Goal: Task Accomplishment & Management: Complete application form

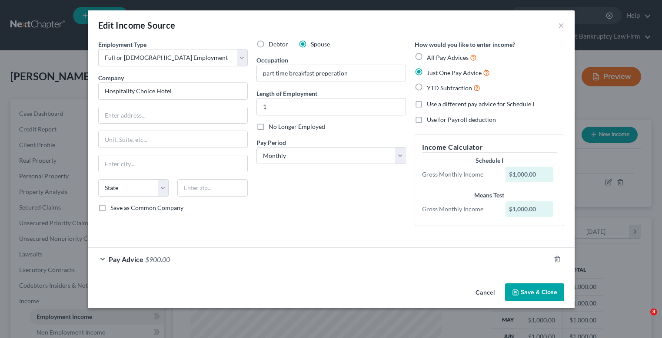
select select "0"
click at [193, 260] on div "Pay Advice $900.00" at bounding box center [319, 259] width 462 height 23
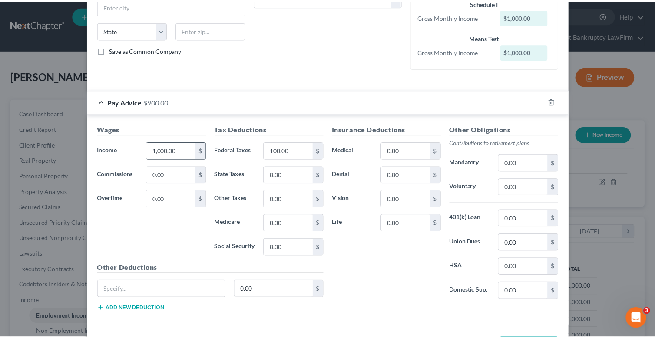
scroll to position [191, 0]
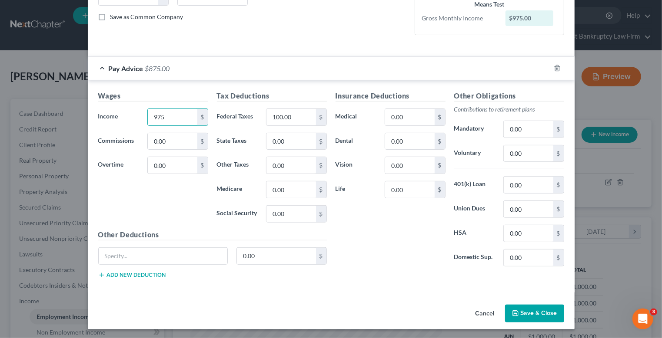
type input "975"
click at [530, 310] on button "Save & Close" at bounding box center [534, 314] width 59 height 18
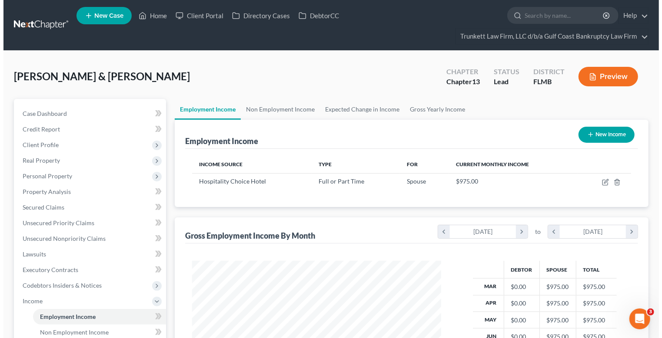
scroll to position [0, 0]
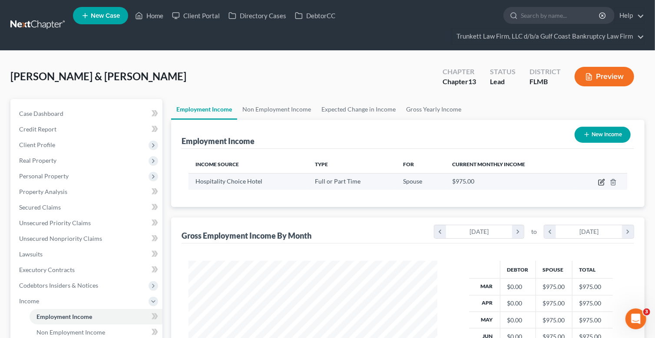
click at [604, 182] on icon "button" at bounding box center [601, 182] width 7 height 7
select select "0"
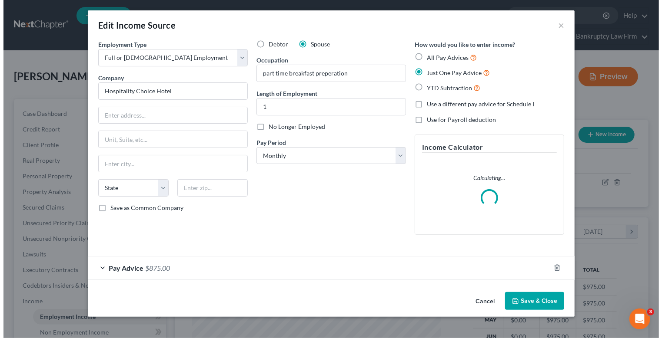
scroll to position [155, 269]
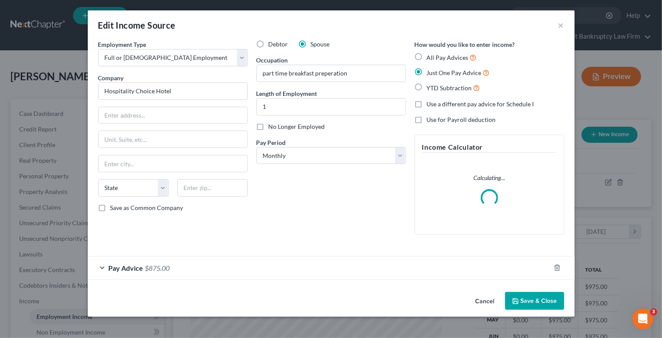
click at [198, 260] on div "Pay Advice $875.00" at bounding box center [319, 268] width 462 height 23
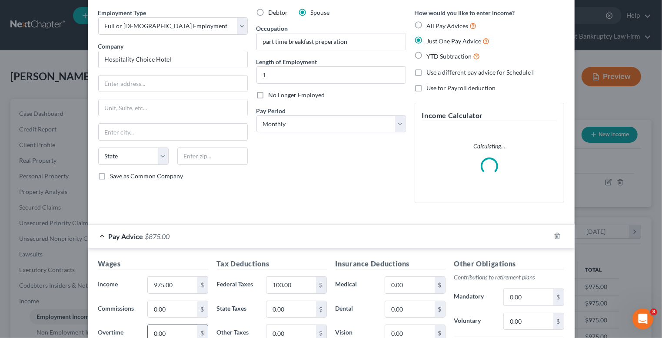
scroll to position [86, 0]
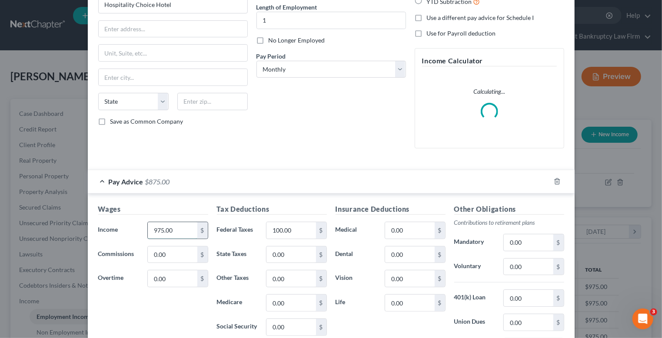
click at [177, 228] on input "975.00" at bounding box center [172, 230] width 49 height 17
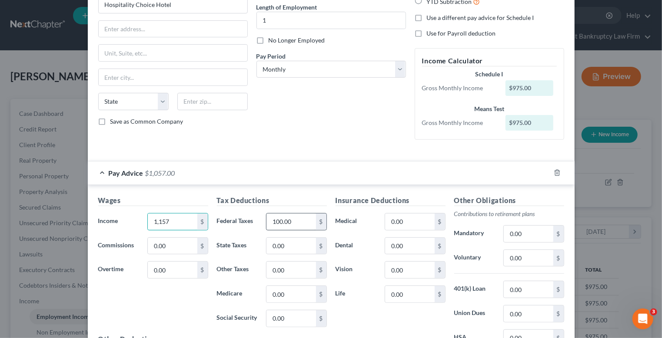
type input "1,157"
click at [291, 219] on input "100.00" at bounding box center [290, 222] width 49 height 17
type input "95"
click at [285, 238] on input "0.00" at bounding box center [290, 246] width 49 height 17
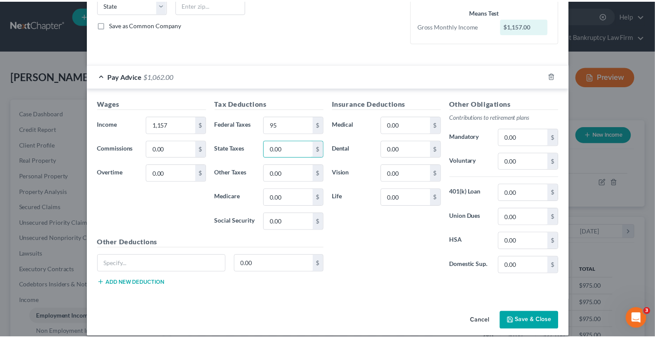
scroll to position [191, 0]
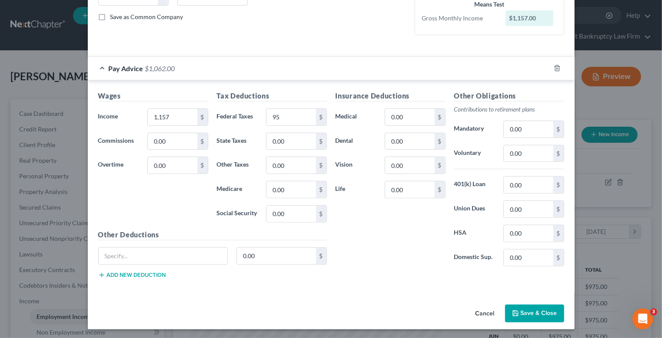
click at [533, 310] on button "Save & Close" at bounding box center [534, 314] width 59 height 18
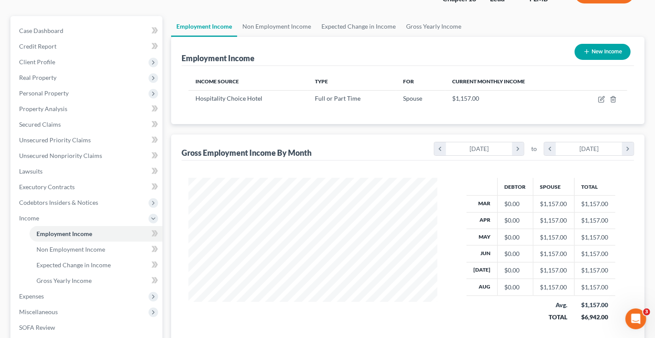
scroll to position [86, 0]
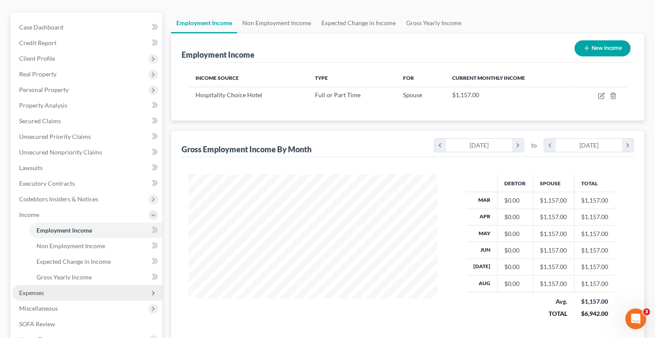
click at [50, 287] on span "Expenses" at bounding box center [87, 293] width 150 height 16
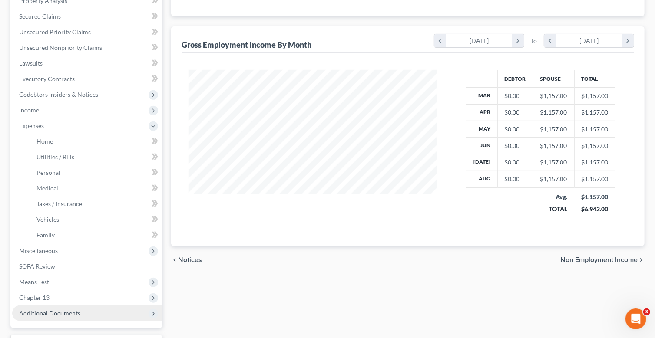
scroll to position [217, 0]
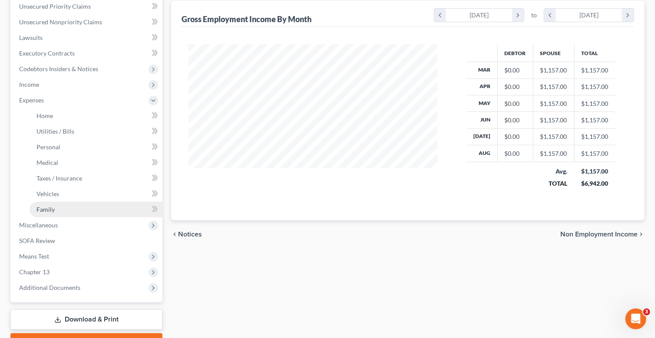
click at [53, 210] on span "Family" at bounding box center [45, 209] width 18 height 7
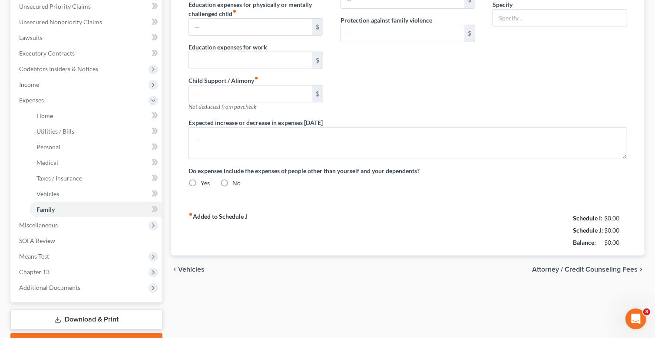
type input "0.00"
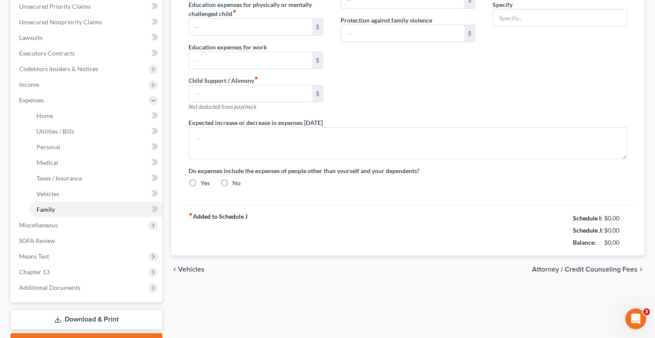
type input "0.00"
type textarea "debtor's daughter lives with them and they assist her as needed. She is on soci…"
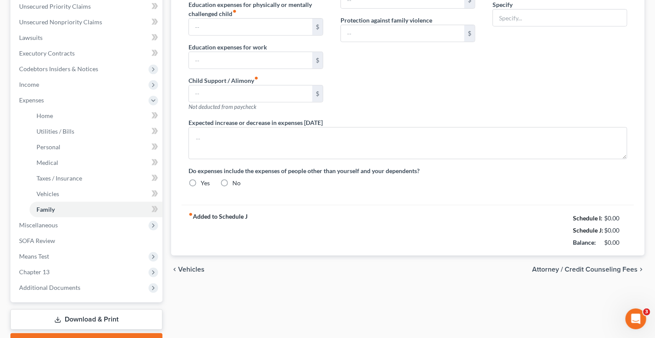
radio input "true"
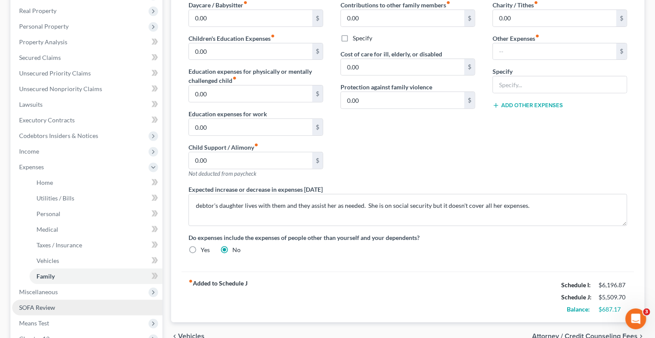
scroll to position [176, 0]
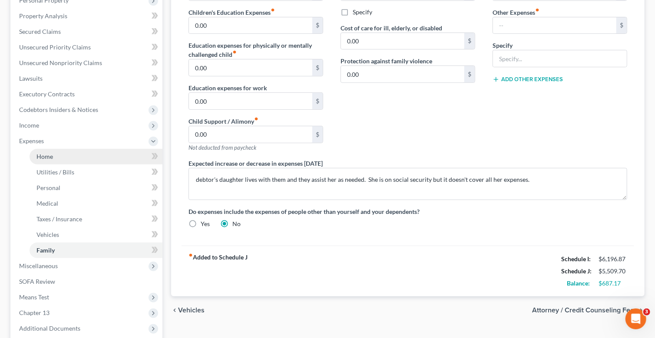
click at [61, 154] on link "Home" at bounding box center [96, 157] width 133 height 16
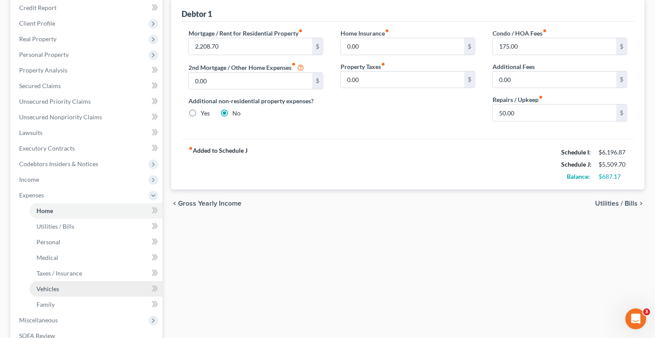
scroll to position [130, 0]
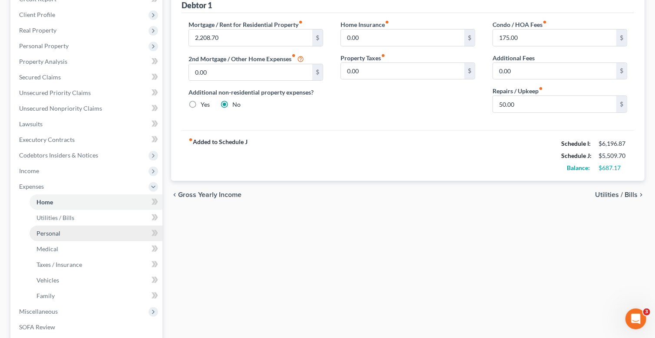
click at [57, 231] on span "Personal" at bounding box center [48, 233] width 24 height 7
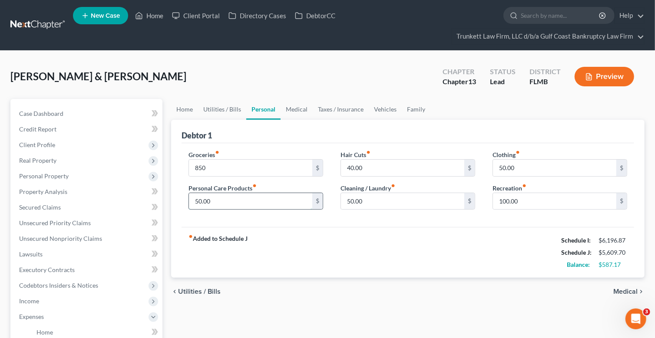
click at [223, 199] on input "50.00" at bounding box center [250, 201] width 123 height 17
type input "900"
click at [264, 199] on input "50.00" at bounding box center [250, 201] width 123 height 17
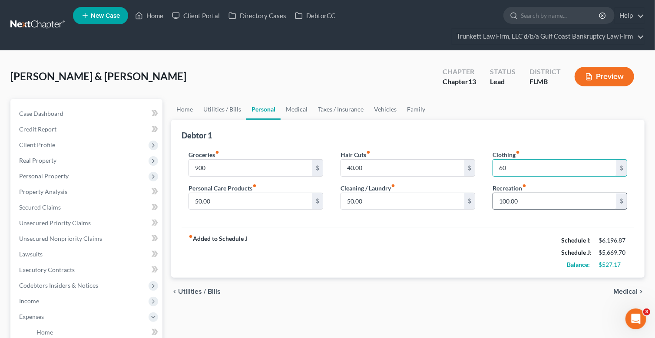
type input "60"
click at [522, 199] on input "100.00" at bounding box center [554, 201] width 123 height 17
click at [518, 200] on input "100.00" at bounding box center [554, 201] width 123 height 17
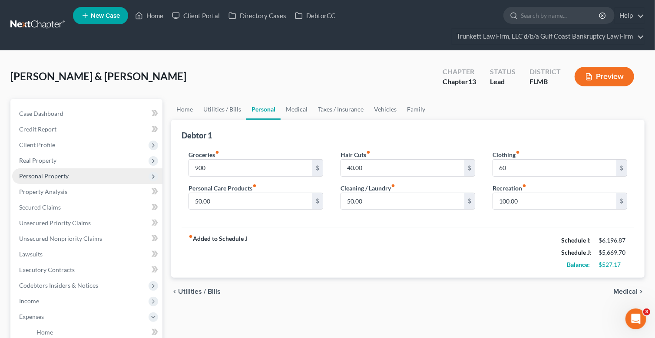
click at [49, 174] on span "Personal Property" at bounding box center [44, 175] width 50 height 7
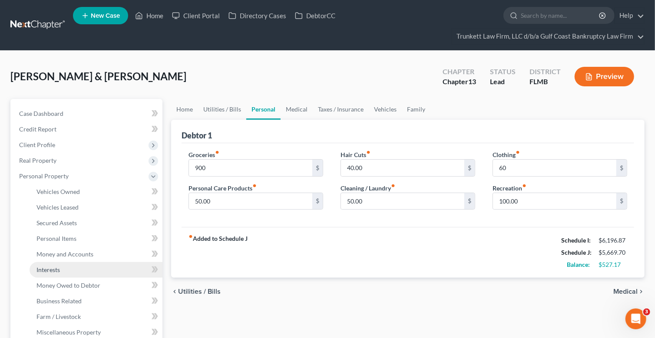
click at [67, 266] on link "Interests" at bounding box center [96, 270] width 133 height 16
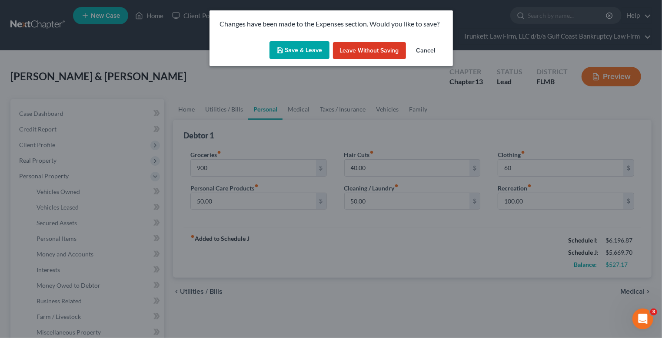
click at [308, 50] on button "Save & Leave" at bounding box center [299, 50] width 60 height 18
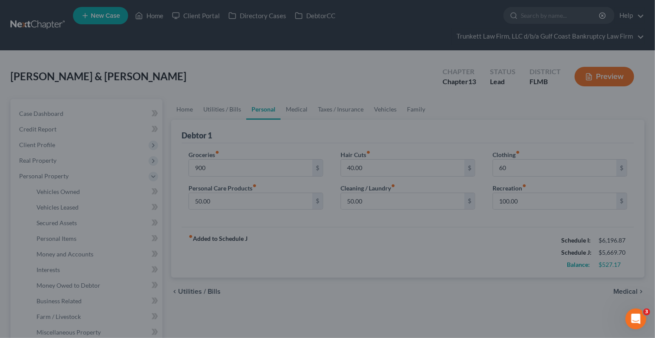
type input "900.00"
type input "60.00"
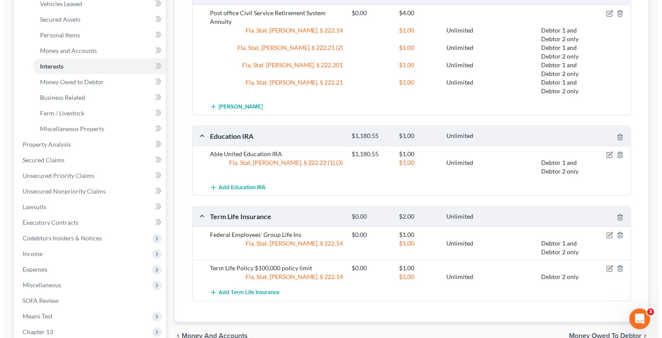
scroll to position [261, 0]
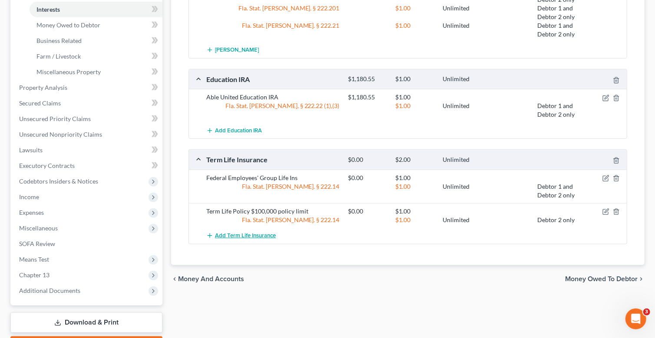
click at [235, 232] on span "Add Term Life Insurance" at bounding box center [245, 235] width 61 height 7
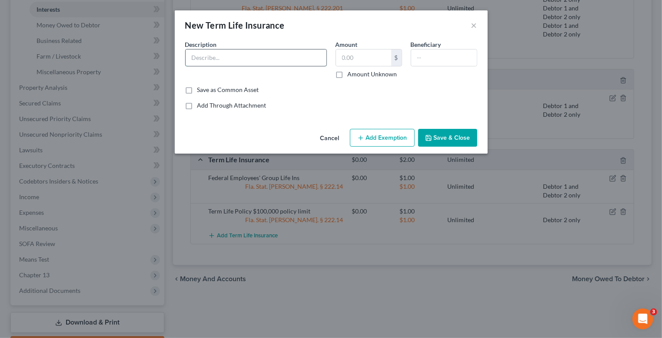
click at [216, 53] on input "text" at bounding box center [255, 58] width 141 height 17
drag, startPoint x: 280, startPoint y: 64, endPoint x: 275, endPoint y: 60, distance: 6.3
click at [280, 64] on input "Metlife Term life Policy" at bounding box center [255, 58] width 141 height 17
type input "Metlife Term life Policy $250000"
click at [363, 59] on input "text" at bounding box center [363, 58] width 55 height 17
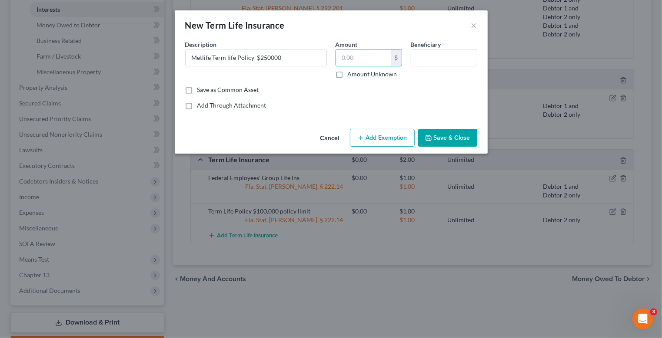
click at [308, 120] on div "An exemption set must first be selected from the Filing Information section. Co…" at bounding box center [331, 83] width 313 height 86
click at [391, 134] on button "Add Exemption" at bounding box center [382, 138] width 65 height 18
select select "2"
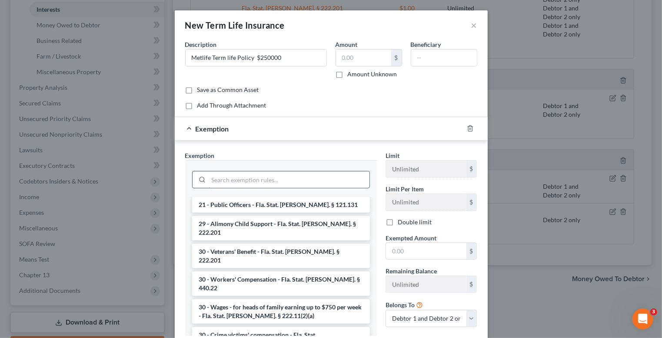
click at [228, 178] on input "search" at bounding box center [289, 180] width 161 height 17
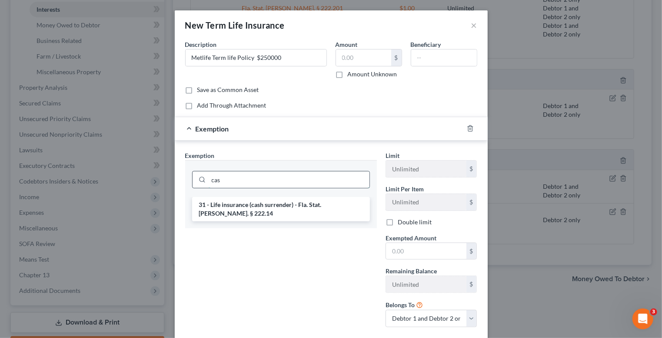
scroll to position [0, 0]
type input "cash"
click at [273, 207] on li "31 - Life insurance (cash surrender) - Fla. Stat. [PERSON_NAME]. § 222.14" at bounding box center [281, 209] width 178 height 24
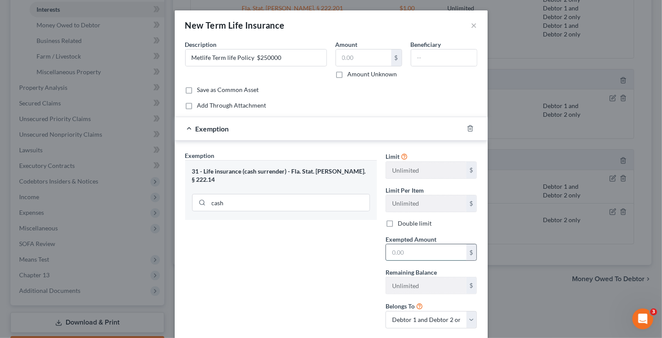
click at [397, 255] on input "text" at bounding box center [426, 253] width 80 height 17
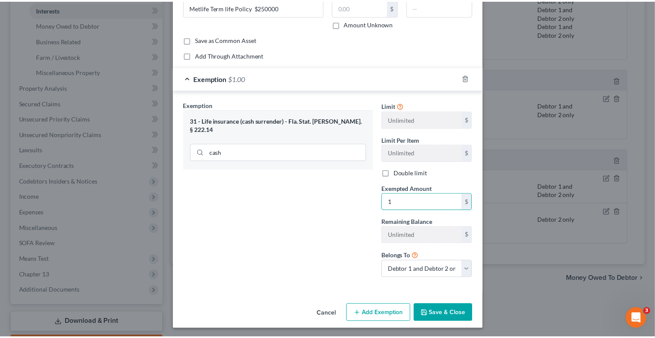
scroll to position [51, 0]
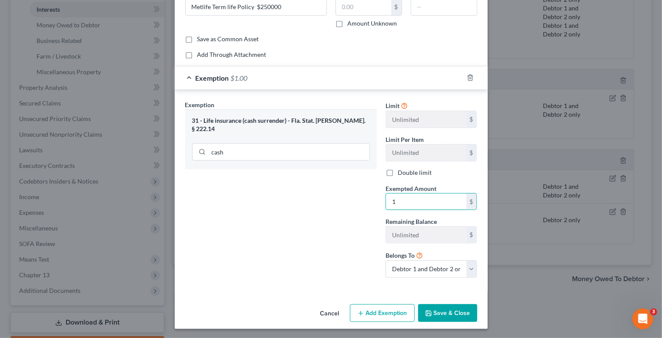
type input "1"
click at [438, 308] on button "Save & Close" at bounding box center [447, 314] width 59 height 18
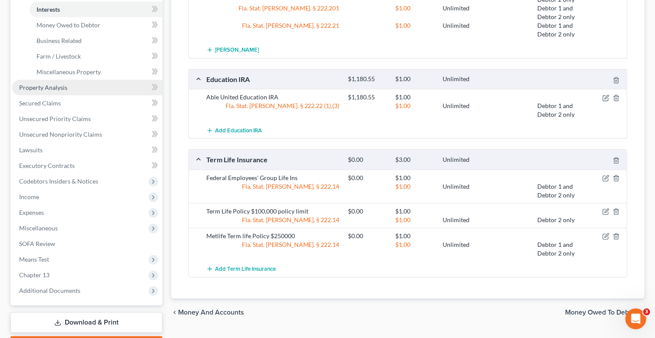
click at [42, 85] on span "Property Analysis" at bounding box center [43, 87] width 48 height 7
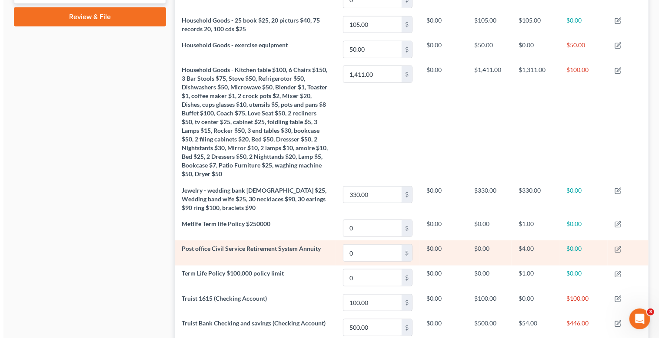
scroll to position [431, 0]
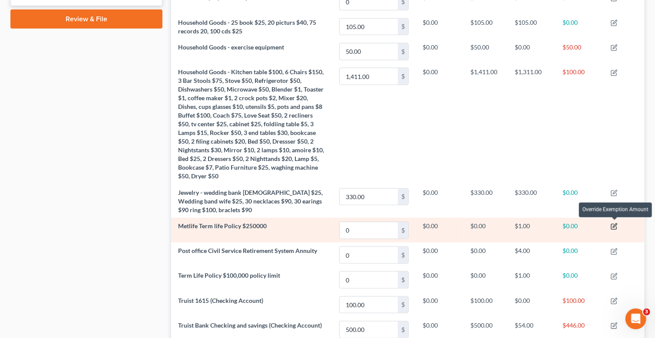
click at [615, 223] on icon "button" at bounding box center [614, 226] width 7 height 7
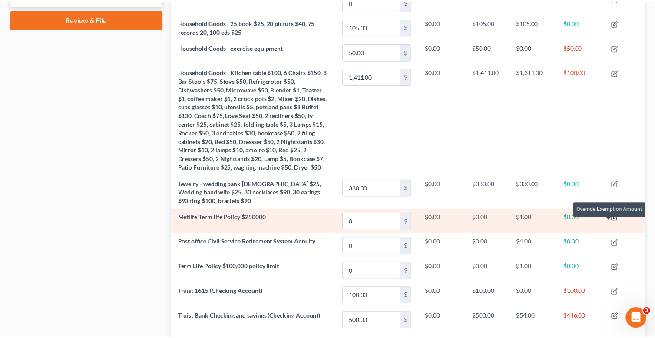
scroll to position [147, 478]
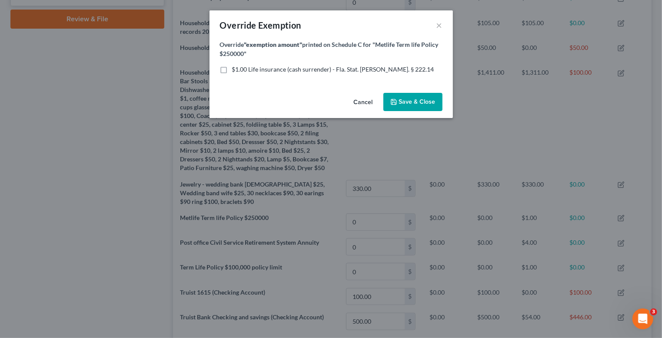
click at [232, 68] on label "$1.00 Life insurance (cash surrender) - Fla. Stat. [PERSON_NAME]. § 222.14" at bounding box center [333, 69] width 202 height 9
click at [235, 68] on input "$1.00 Life insurance (cash surrender) - Fla. Stat. [PERSON_NAME]. § 222.14" at bounding box center [238, 68] width 6 height 6
checkbox input "true"
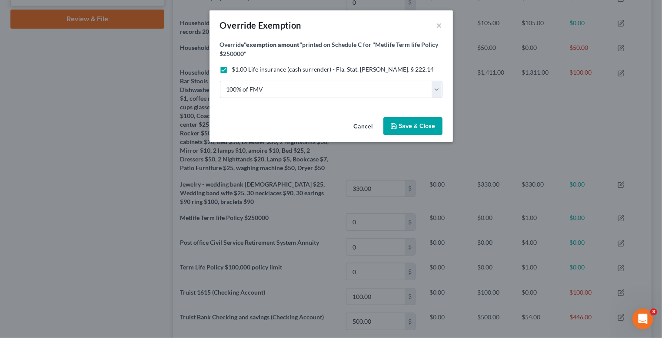
click at [420, 126] on span "Save & Close" at bounding box center [417, 126] width 36 height 7
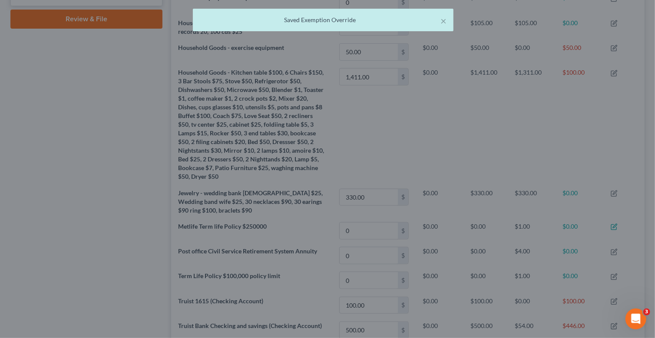
scroll to position [146, 474]
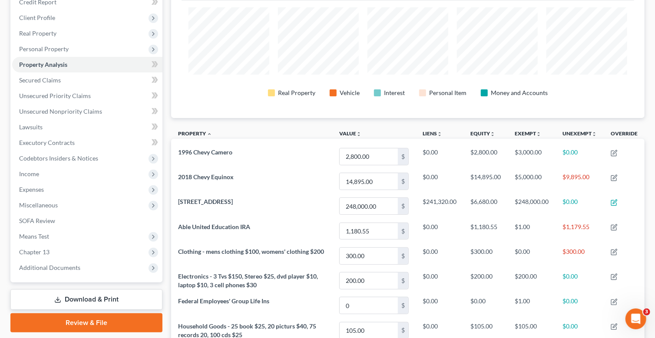
click at [96, 294] on link "Download & Print" at bounding box center [86, 300] width 152 height 20
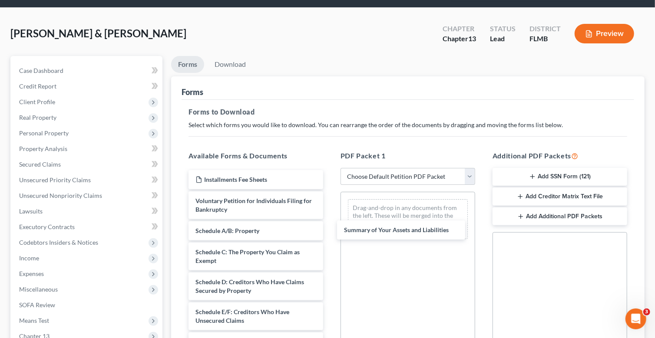
drag, startPoint x: 280, startPoint y: 229, endPoint x: 432, endPoint y: 235, distance: 152.6
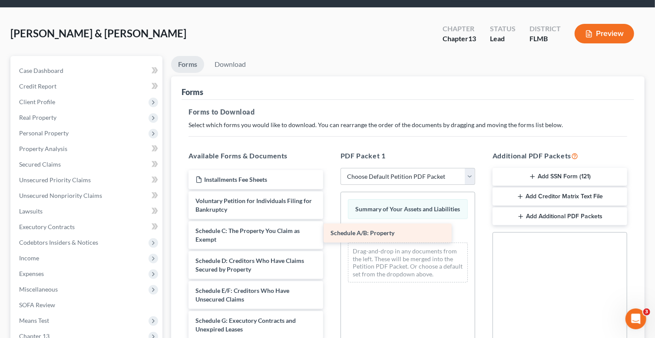
drag, startPoint x: 264, startPoint y: 228, endPoint x: 399, endPoint y: 232, distance: 135.1
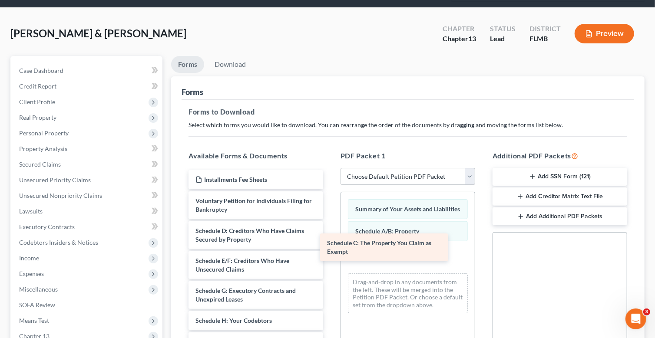
drag, startPoint x: 291, startPoint y: 234, endPoint x: 416, endPoint y: 247, distance: 125.8
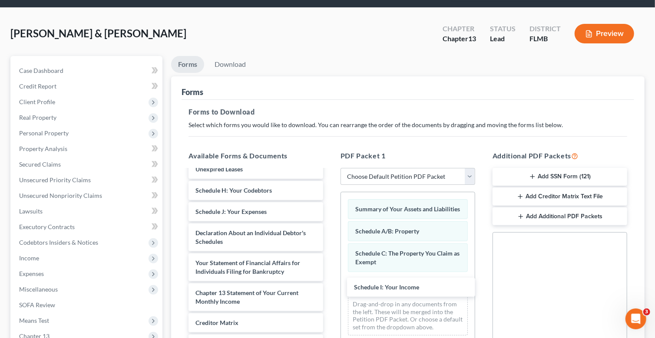
drag, startPoint x: 319, startPoint y: 253, endPoint x: 405, endPoint y: 294, distance: 94.8
click at [330, 288] on div "Schedule I: Your Income Installments Fee Sheets Voluntary Petition for Individu…" at bounding box center [256, 222] width 149 height 365
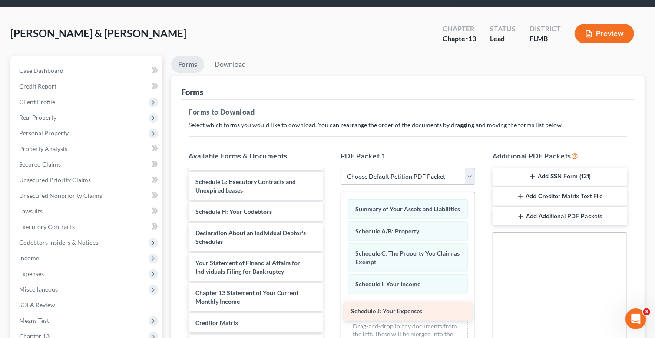
drag, startPoint x: 268, startPoint y: 213, endPoint x: 420, endPoint y: 311, distance: 180.8
click at [330, 311] on div "Schedule J: Your Expenses Installments Fee Sheets Voluntary Petition for Indivi…" at bounding box center [256, 233] width 149 height 344
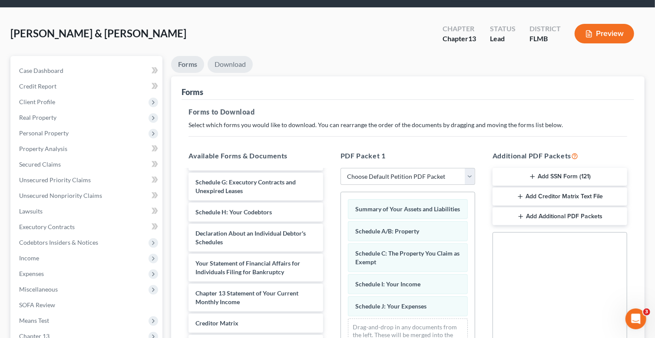
click at [228, 61] on link "Download" at bounding box center [230, 64] width 45 height 17
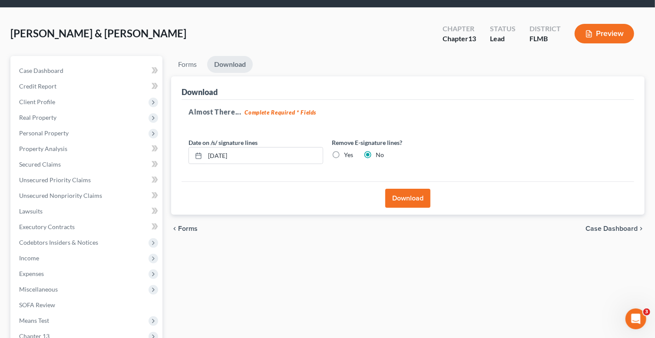
click at [415, 197] on button "Download" at bounding box center [407, 198] width 45 height 19
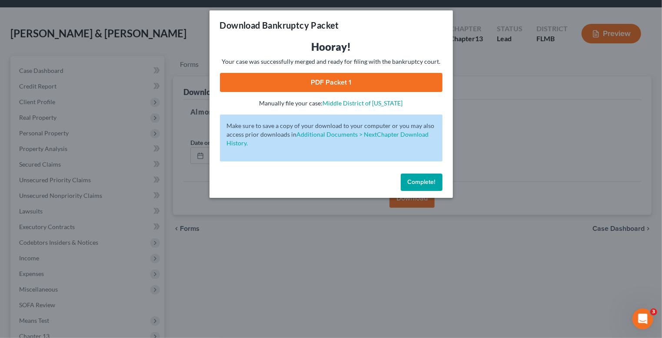
click at [323, 78] on link "PDF Packet 1" at bounding box center [331, 82] width 222 height 19
click at [421, 181] on span "Complete!" at bounding box center [421, 182] width 28 height 7
